Goal: Information Seeking & Learning: Check status

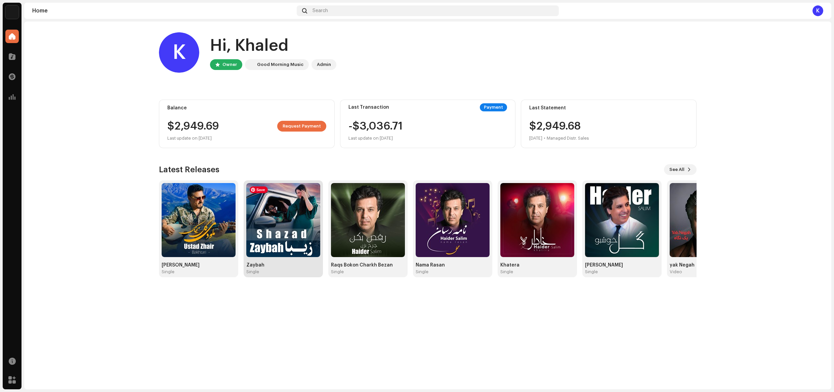
click at [291, 232] on img at bounding box center [283, 220] width 74 height 74
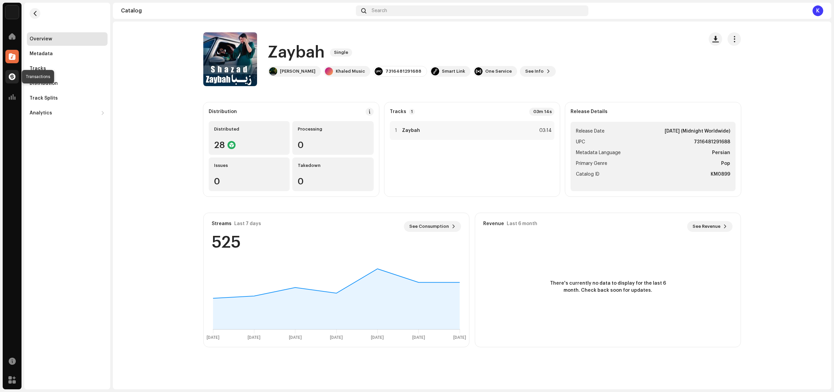
click at [13, 75] on span at bounding box center [12, 76] width 7 height 5
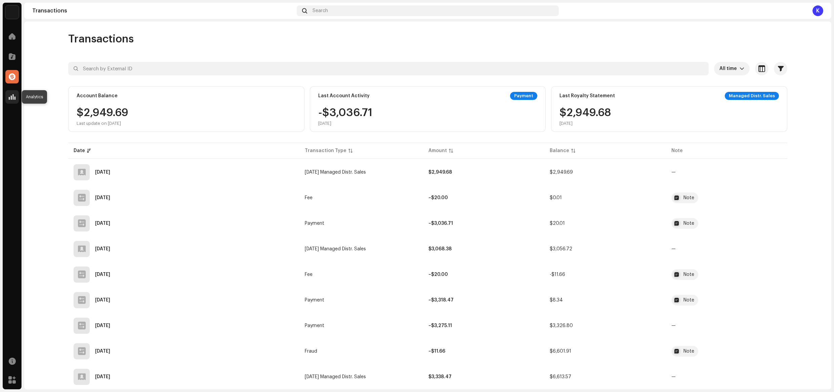
click at [11, 95] on span at bounding box center [12, 96] width 7 height 5
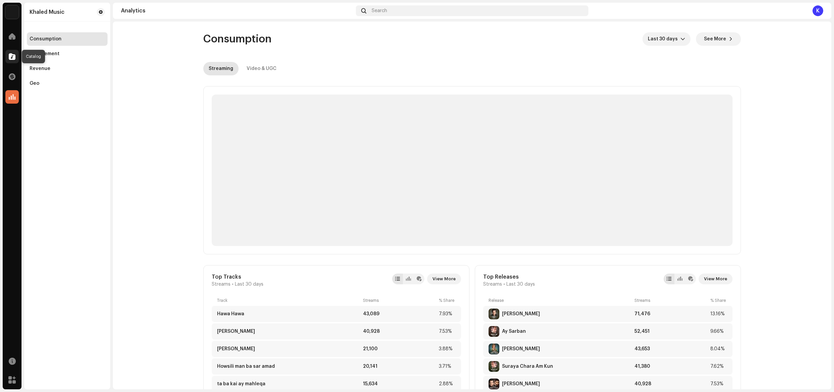
click at [7, 51] on div at bounding box center [11, 56] width 13 height 13
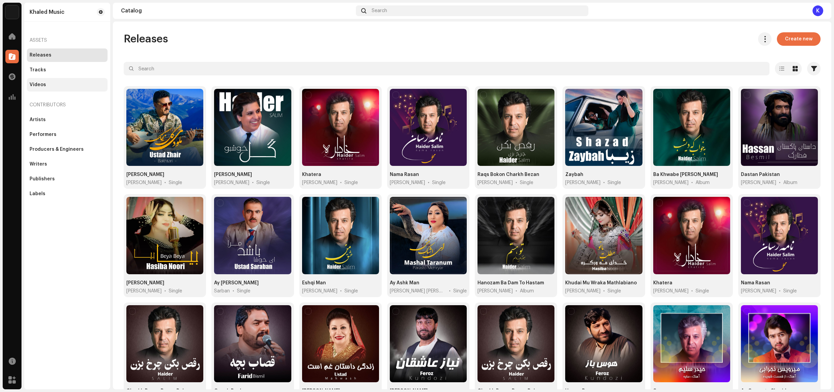
click at [46, 83] on div "Videos" at bounding box center [67, 84] width 75 height 5
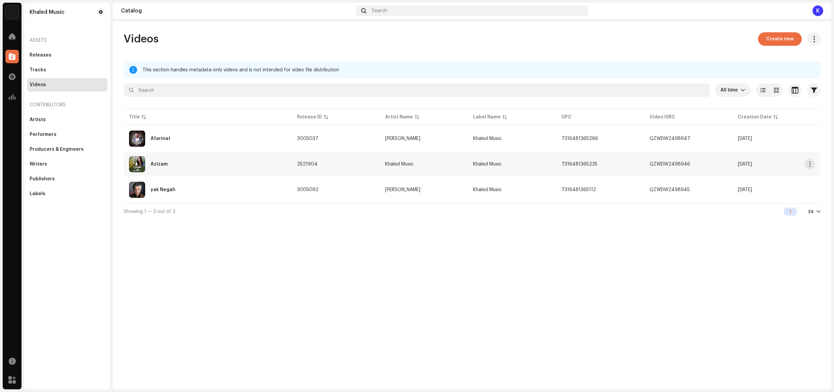
click at [151, 162] on div "Azizam" at bounding box center [159, 164] width 17 height 5
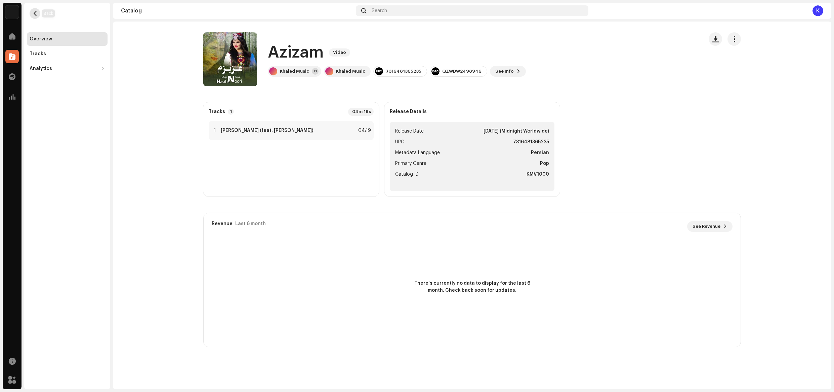
click at [38, 16] on button "button" at bounding box center [35, 13] width 11 height 11
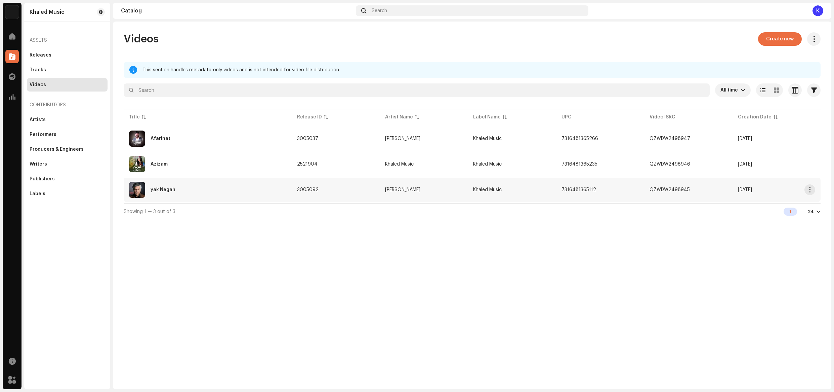
click at [250, 189] on div "yak Negah" at bounding box center [207, 189] width 157 height 16
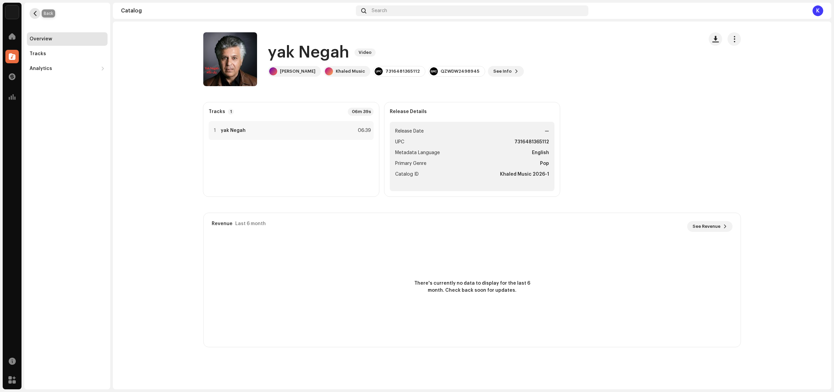
click at [38, 15] on button "button" at bounding box center [35, 13] width 11 height 11
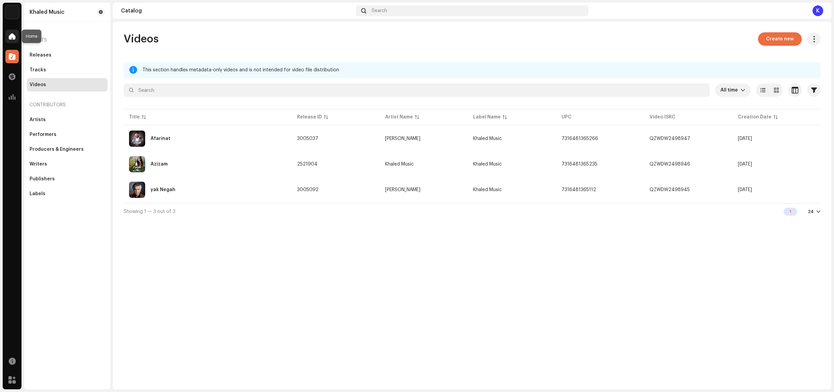
click at [10, 42] on div at bounding box center [11, 36] width 13 height 13
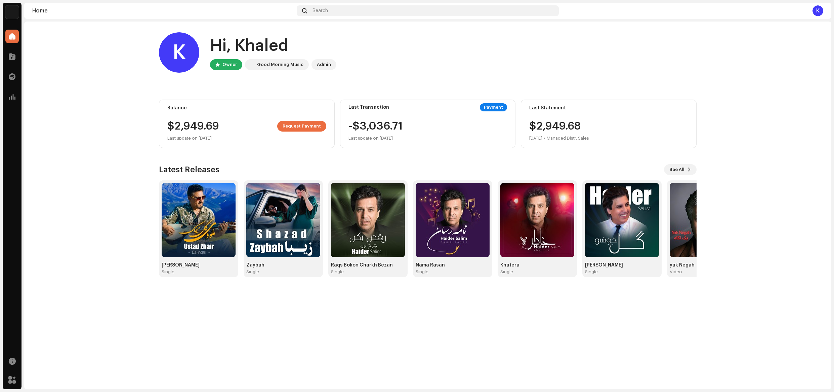
click at [13, 105] on div "Analytics" at bounding box center [12, 96] width 19 height 19
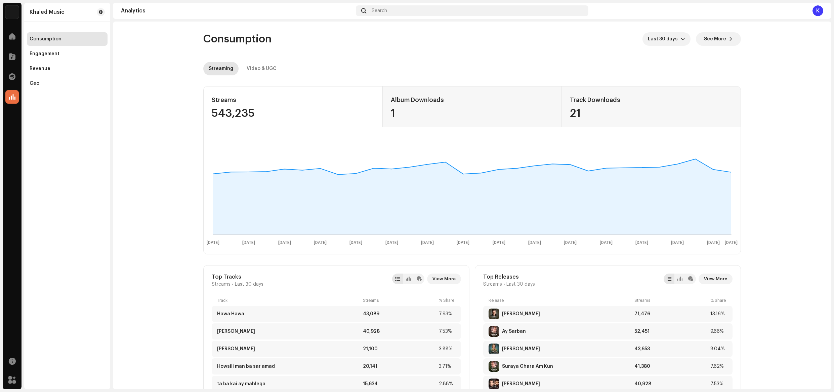
click at [819, 8] on div "K" at bounding box center [818, 10] width 11 height 11
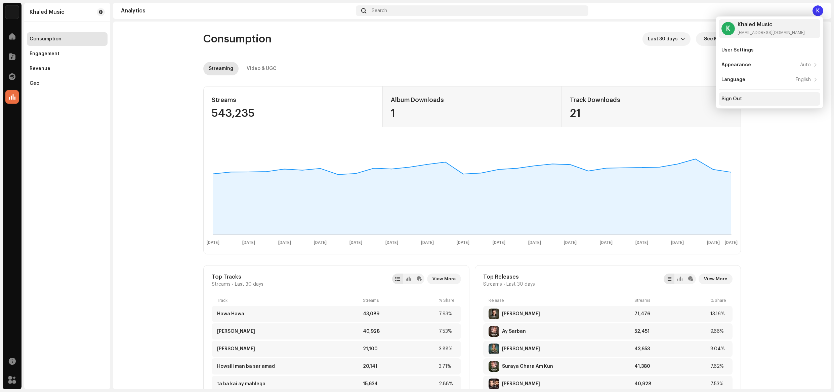
click at [730, 99] on div "Sign Out" at bounding box center [732, 98] width 20 height 5
